Goal: Check status: Check status

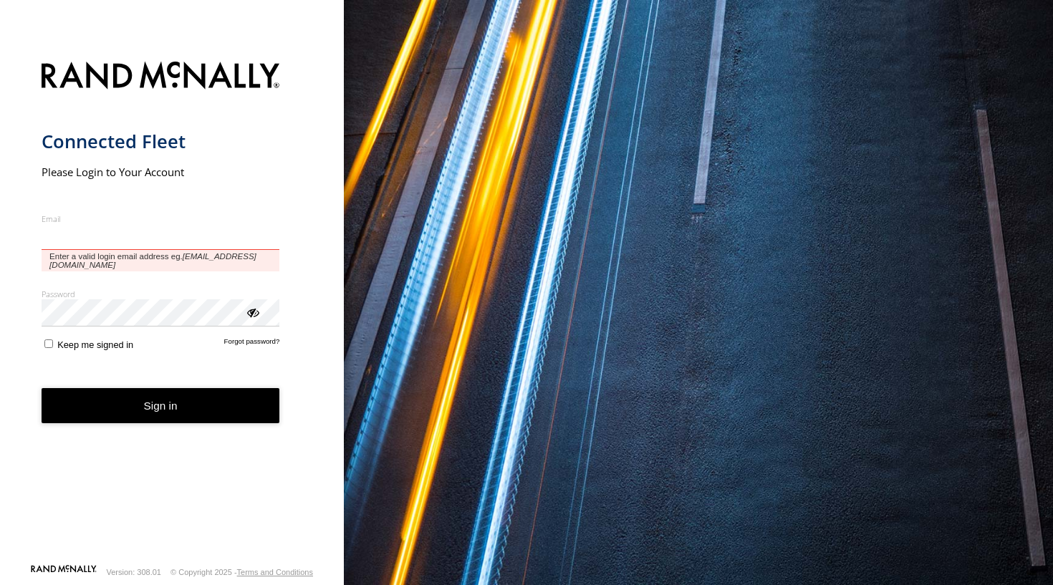
type input "**********"
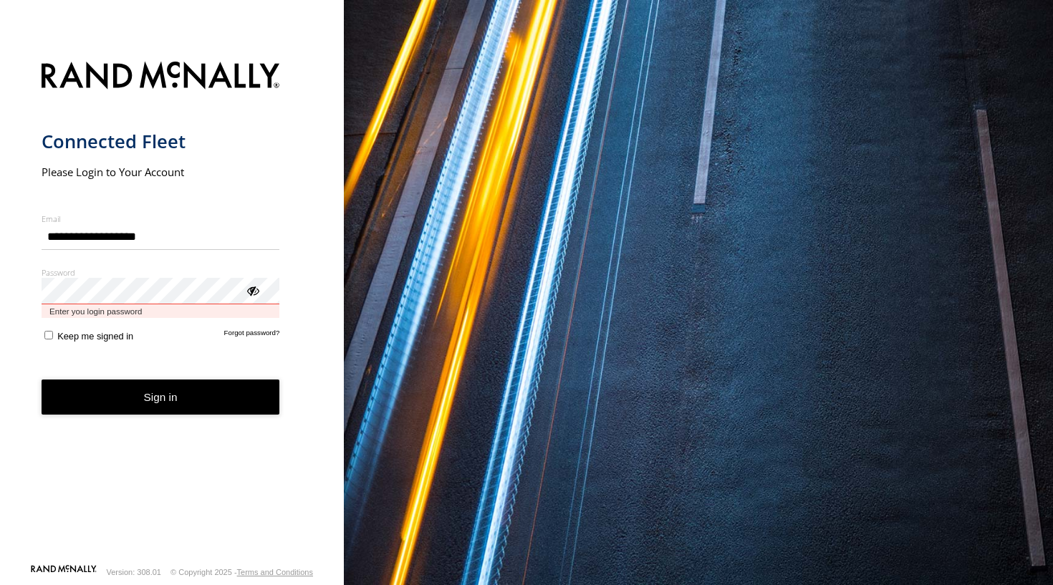
click at [160, 385] on button "Sign in" at bounding box center [161, 396] width 238 height 35
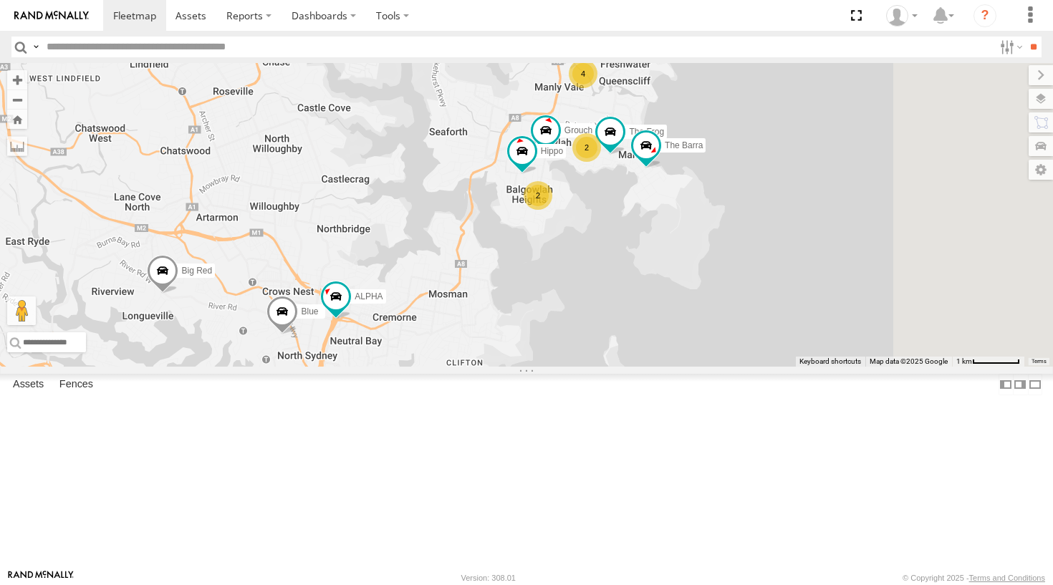
drag, startPoint x: 783, startPoint y: 260, endPoint x: 740, endPoint y: 330, distance: 81.9
click at [740, 330] on div "Blue ALPHA Big Red Commercial Grouch Hippo 4 2 2 The Frog The Barra" at bounding box center [526, 215] width 1053 height 304
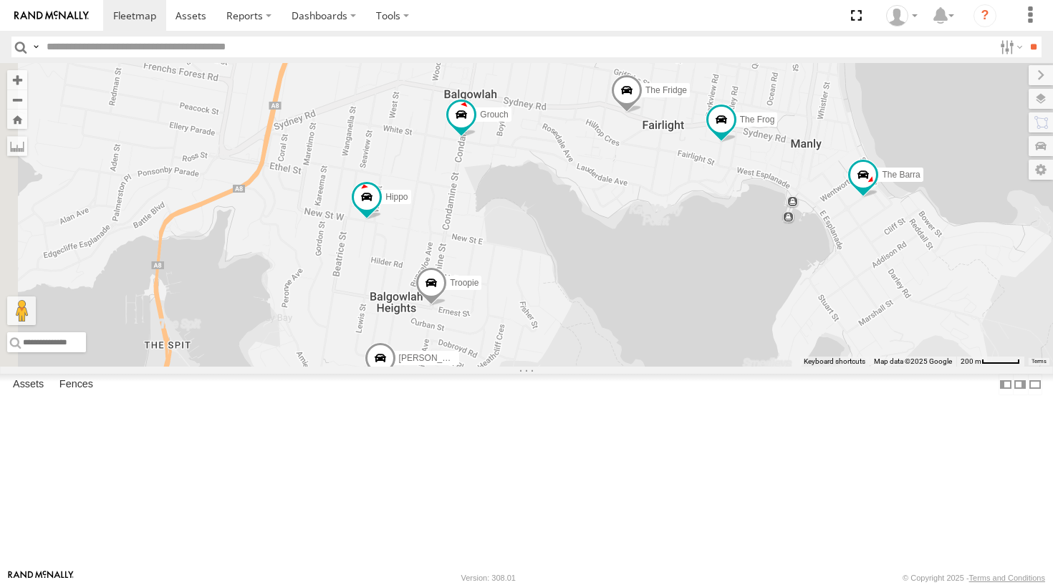
drag, startPoint x: 795, startPoint y: 269, endPoint x: 821, endPoint y: 261, distance: 26.1
click at [821, 261] on div "Blue ALPHA Big Red Commercial Grouch Hippo The Frog The Barra Ferrari Troopie T…" at bounding box center [526, 215] width 1053 height 304
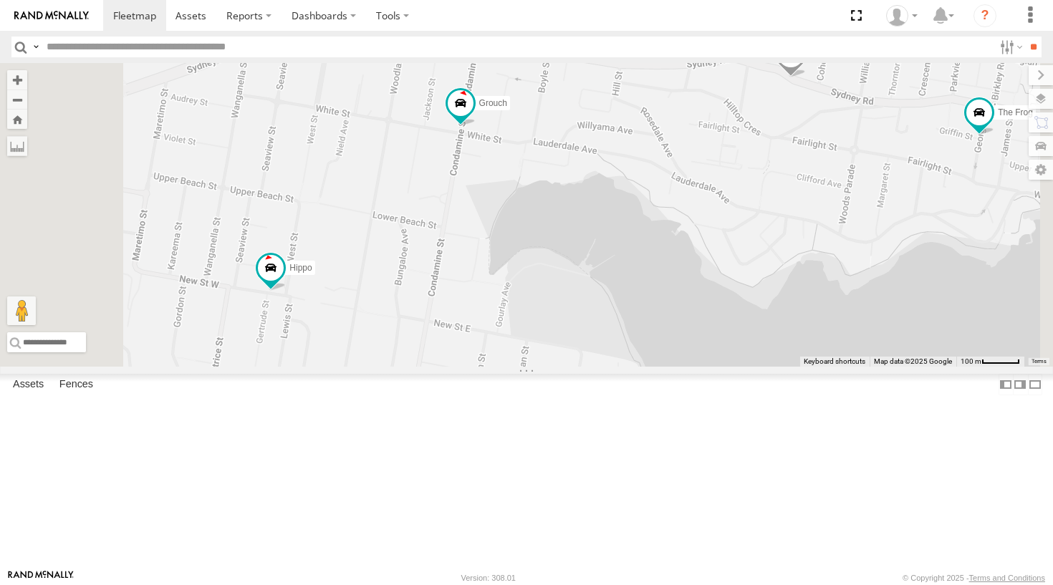
drag, startPoint x: 609, startPoint y: 301, endPoint x: 624, endPoint y: 314, distance: 19.3
click at [624, 314] on div "Blue ALPHA Big Red Commercial Grouch Hippo The Frog The Barra Ferrari Troopie T…" at bounding box center [526, 215] width 1053 height 304
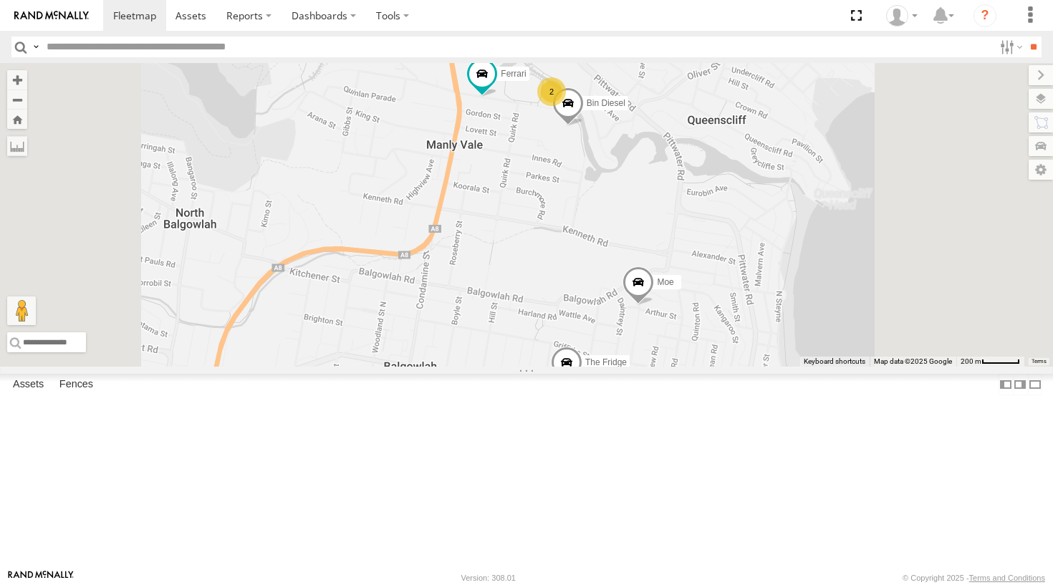
drag, startPoint x: 679, startPoint y: 190, endPoint x: 664, endPoint y: 290, distance: 101.4
click at [664, 290] on div "Blue ALPHA Big Red Commercial Grouch Hippo The Frog The Barra Ferrari The Fridg…" at bounding box center [526, 215] width 1053 height 304
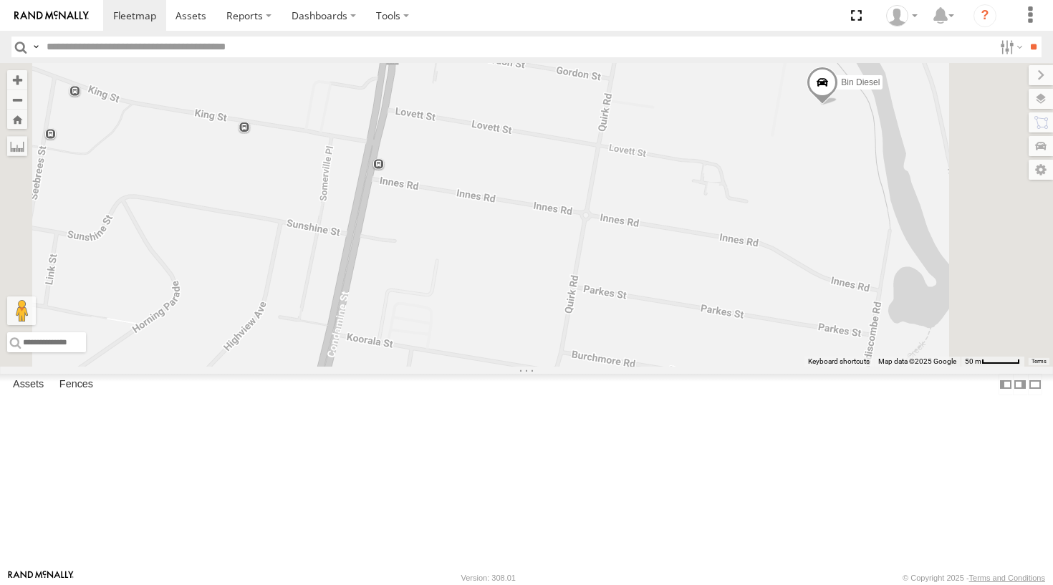
drag, startPoint x: 717, startPoint y: 245, endPoint x: 740, endPoint y: 167, distance: 81.3
click at [740, 167] on div "Blue ALPHA Big Red Commercial Grouch Hippo The Frog The Barra Ferrari The Fridg…" at bounding box center [526, 215] width 1053 height 304
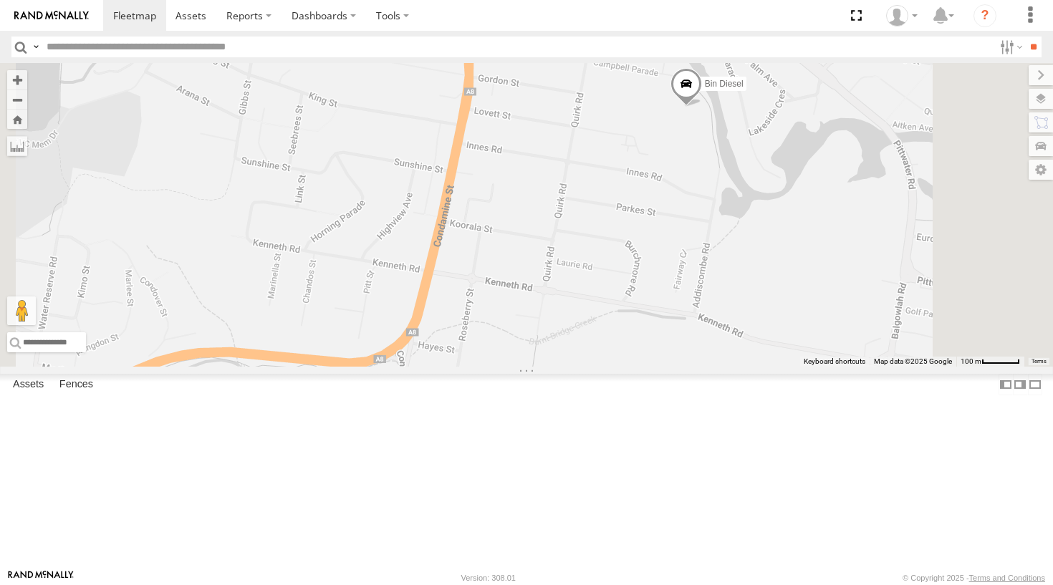
drag, startPoint x: 714, startPoint y: 165, endPoint x: 710, endPoint y: 188, distance: 23.9
click at [710, 188] on div "Blue ALPHA Big Red Commercial Grouch Hippo The Frog The Barra Ferrari The Fridg…" at bounding box center [526, 215] width 1053 height 304
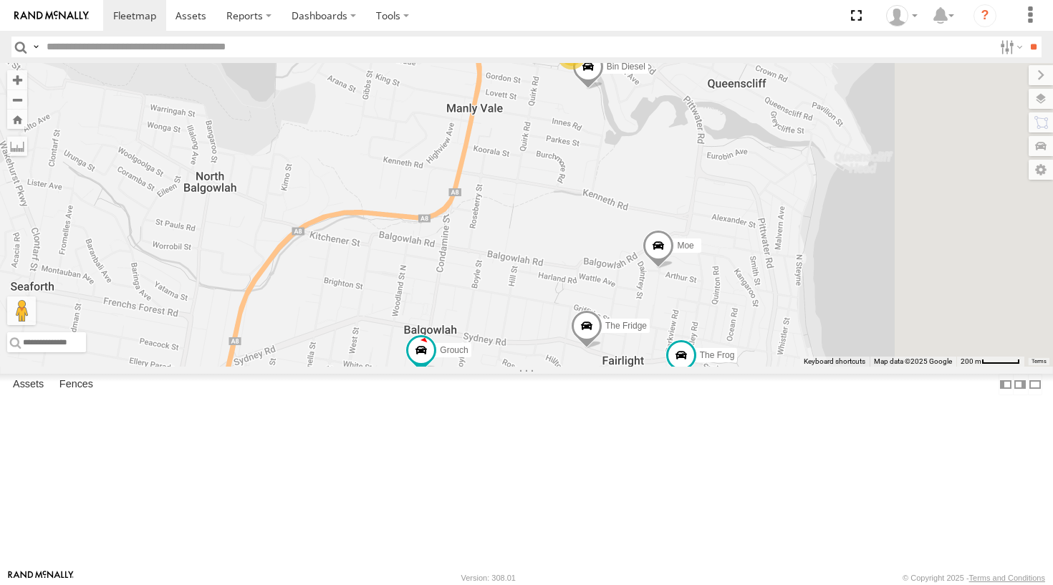
drag, startPoint x: 670, startPoint y: 311, endPoint x: 661, endPoint y: 290, distance: 23.4
click at [661, 290] on div "Blue ALPHA Big Red Commercial Grouch Hippo The Frog The Barra Ferrari Troopie T…" at bounding box center [526, 215] width 1053 height 304
